Goal: Information Seeking & Learning: Understand process/instructions

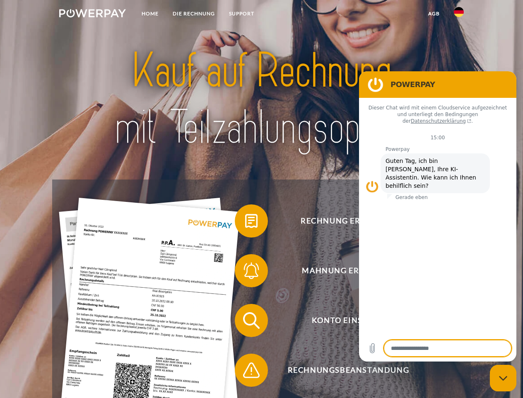
click at [92, 15] on img at bounding box center [92, 13] width 67 height 8
click at [459, 15] on img at bounding box center [459, 12] width 10 height 10
click at [434, 14] on link "agb" at bounding box center [434, 13] width 26 height 15
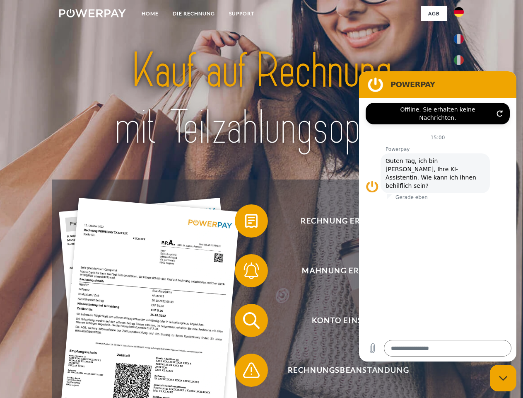
click at [245, 222] on span at bounding box center [238, 220] width 41 height 41
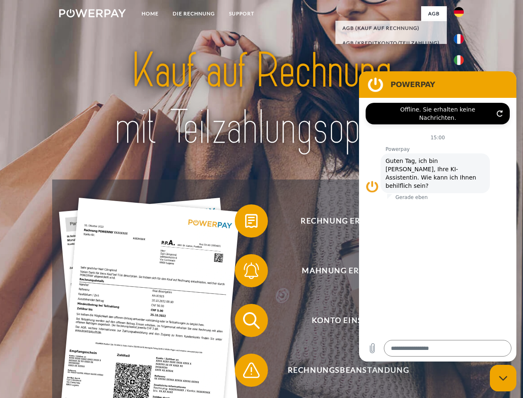
click at [245, 272] on span at bounding box center [238, 270] width 41 height 41
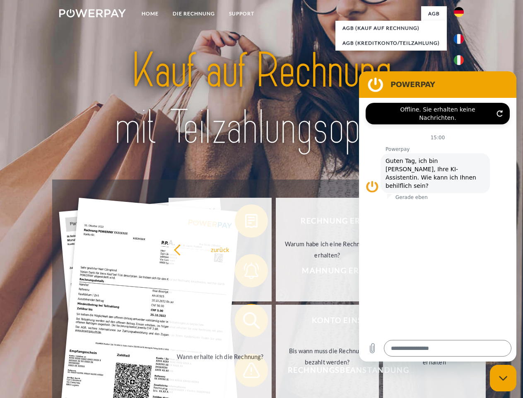
click at [276, 322] on link "Bis wann muss die Rechnung bezahlt werden?" at bounding box center [327, 357] width 103 height 104
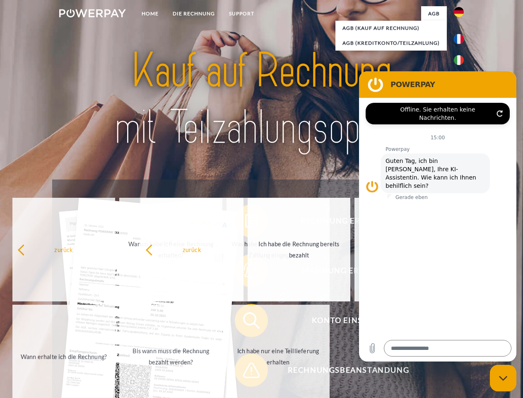
click at [245, 372] on span at bounding box center [238, 369] width 41 height 41
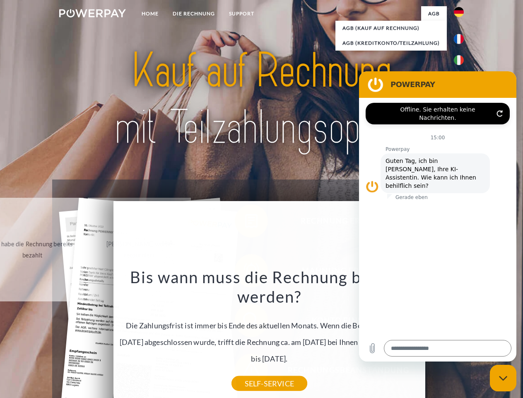
click at [503, 378] on icon "Messaging-Fenster schließen" at bounding box center [503, 377] width 9 height 5
type textarea "*"
